Goal: Communication & Community: Connect with others

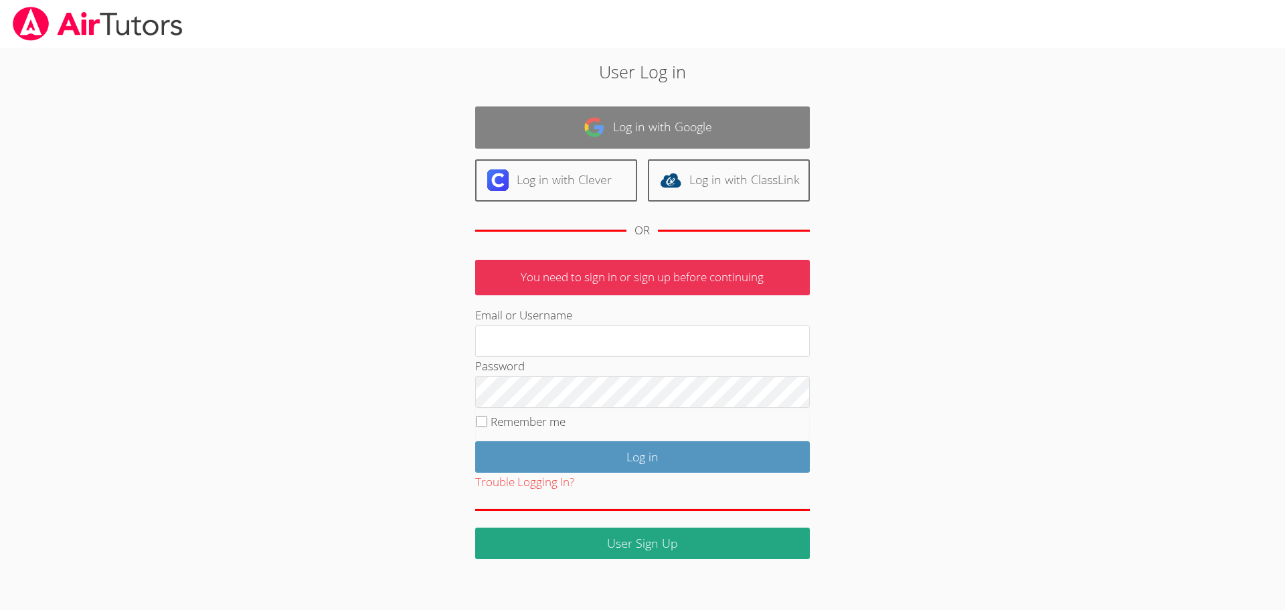
click at [677, 124] on link "Log in with Google" at bounding box center [642, 127] width 335 height 42
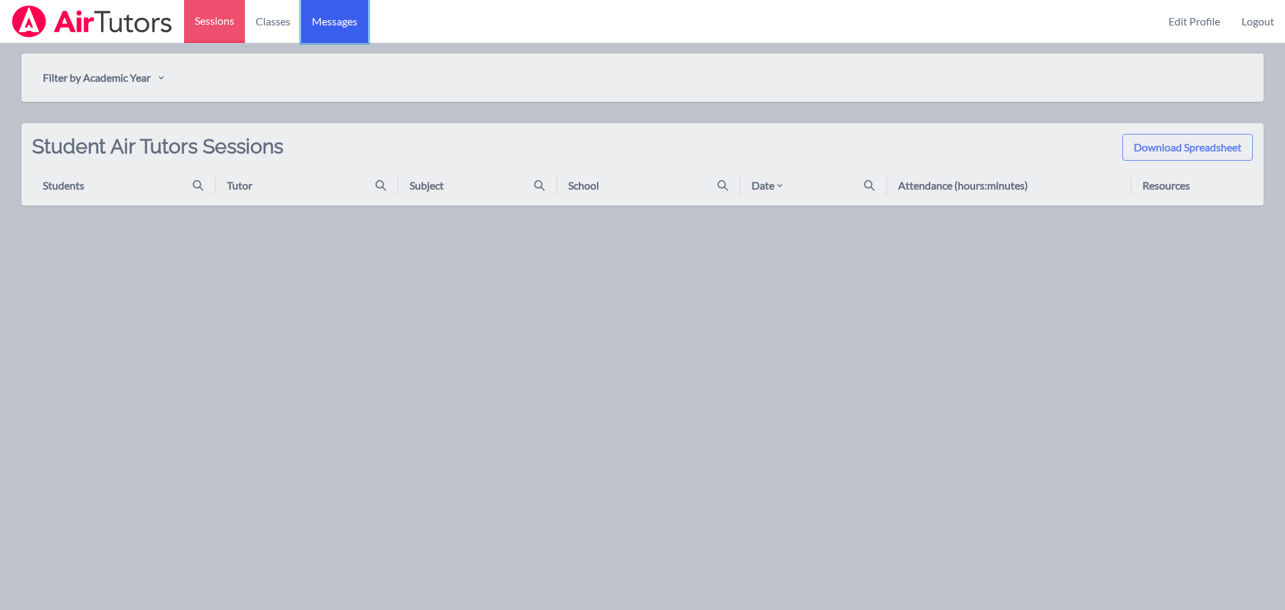
click at [336, 15] on span "Messages" at bounding box center [334, 21] width 45 height 16
